Goal: Information Seeking & Learning: Learn about a topic

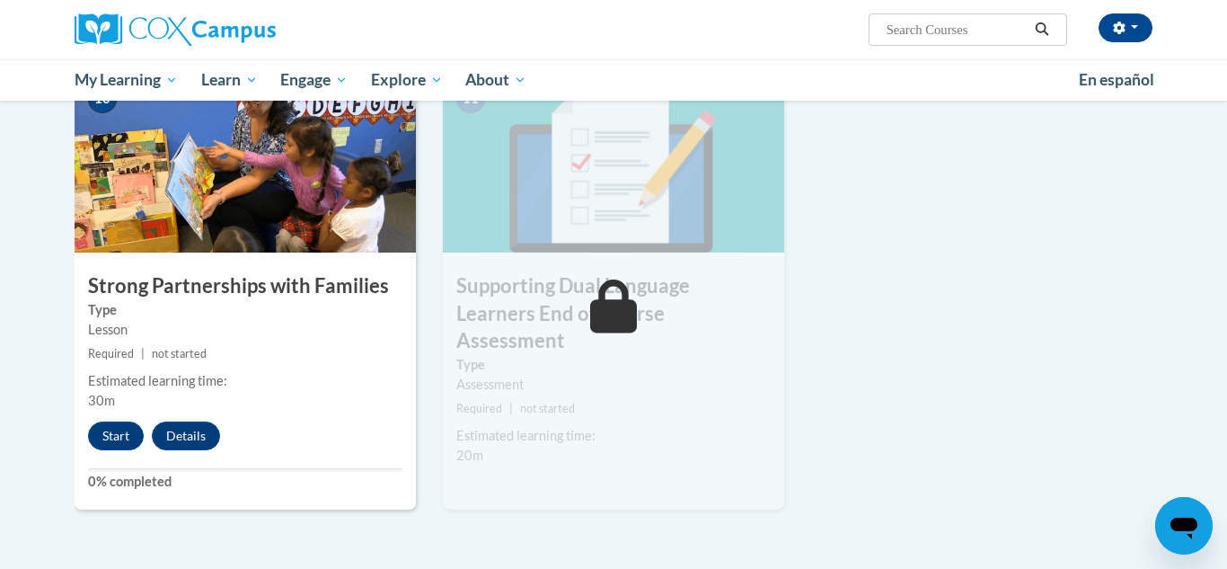
scroll to position [1941, 0]
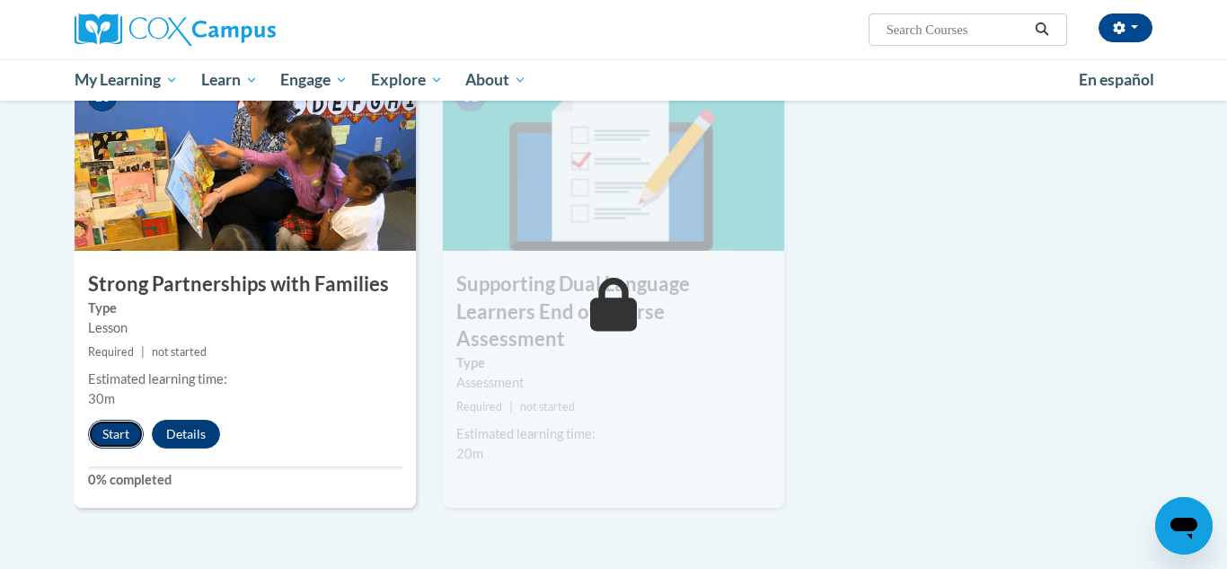
click at [112, 428] on button "Start" at bounding box center [116, 434] width 56 height 29
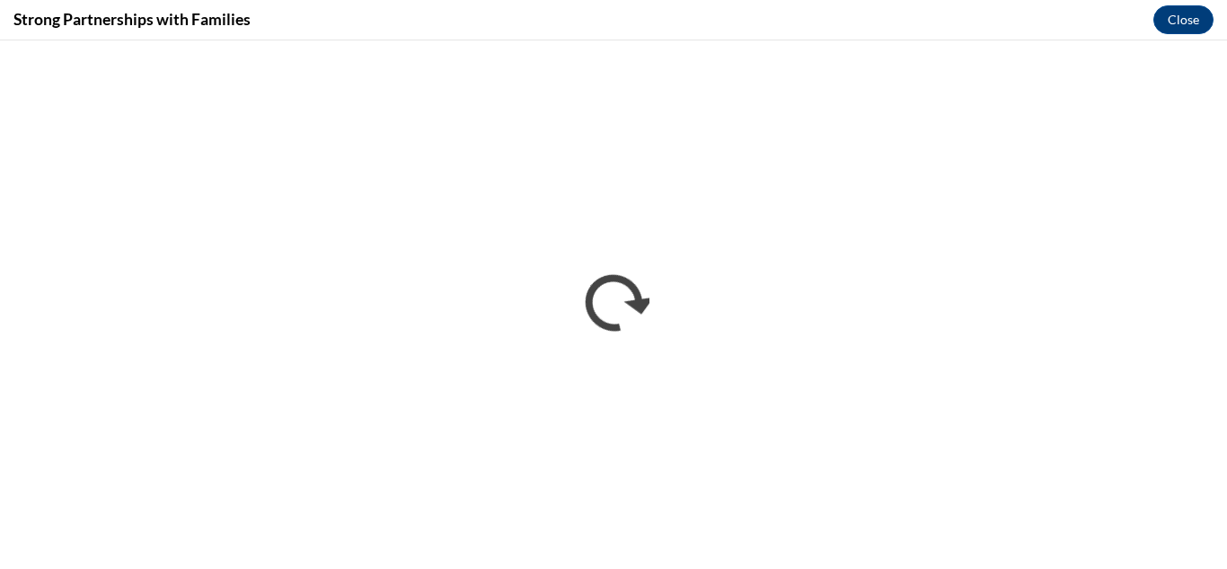
scroll to position [0, 0]
